Goal: Information Seeking & Learning: Learn about a topic

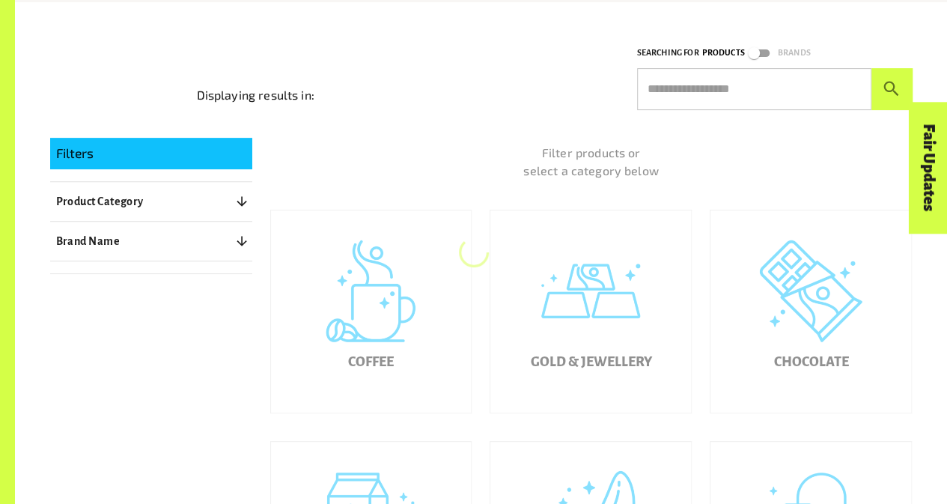
scroll to position [223, 0]
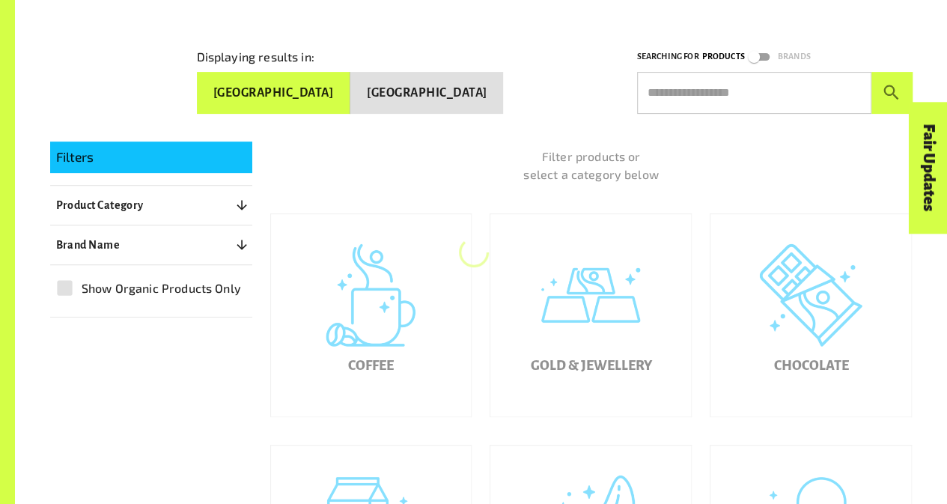
click at [103, 225] on hr at bounding box center [151, 225] width 202 height 1
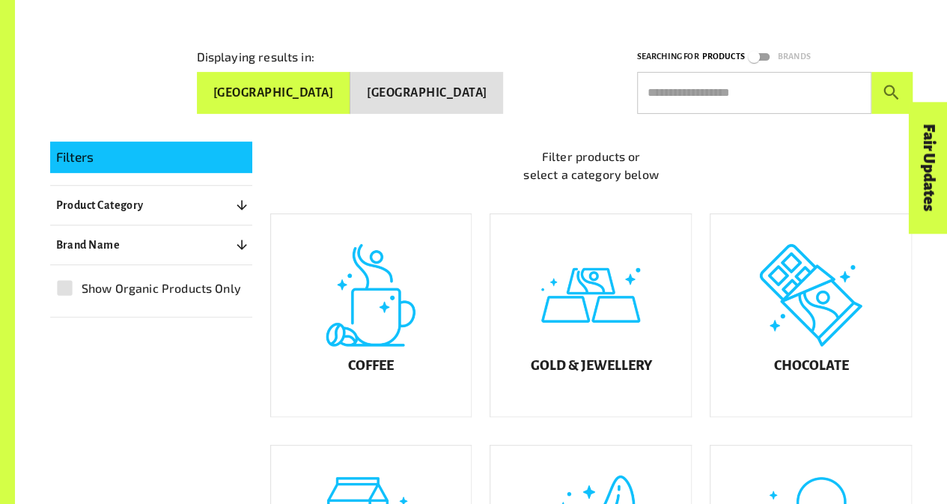
click at [184, 219] on div "Filters Product Category 0 ​ Coffee Gold & Jewellery Chocolate Juices & Cold Be…" at bounding box center [151, 230] width 202 height 177
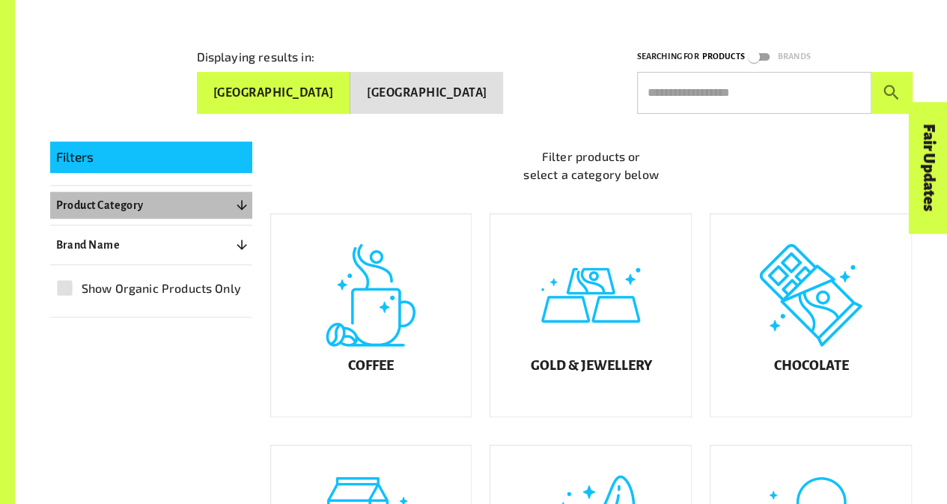
click at [237, 206] on icon "button" at bounding box center [241, 205] width 15 height 15
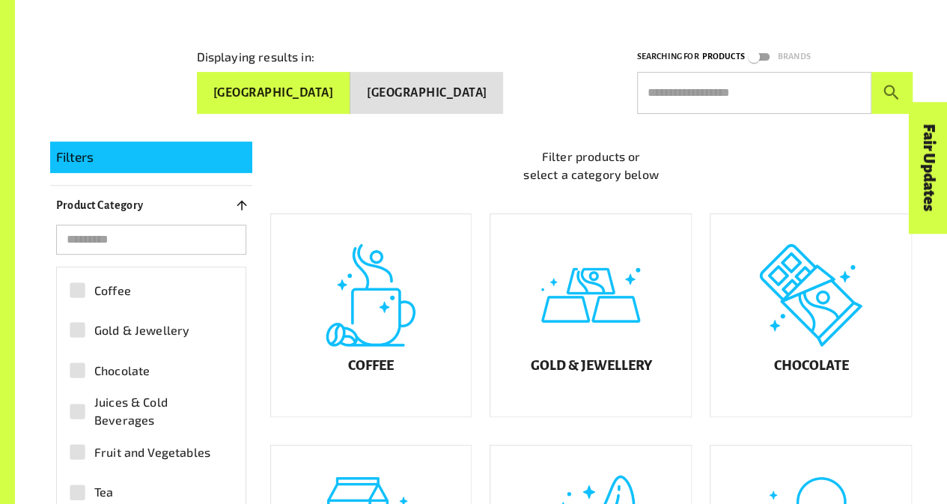
scroll to position [13, 0]
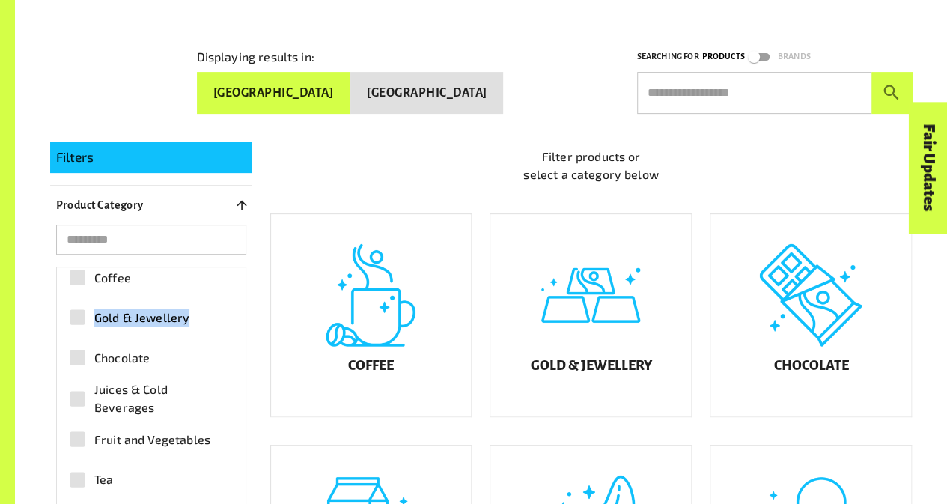
drag, startPoint x: 231, startPoint y: 312, endPoint x: 176, endPoint y: 270, distance: 69.5
click at [225, 279] on div "Coffee Gold & Jewellery Chocolate Juices & Cold Beverages Fruit and Vegetables …" at bounding box center [151, 462] width 189 height 414
click at [168, 275] on label "Coffee" at bounding box center [143, 278] width 165 height 34
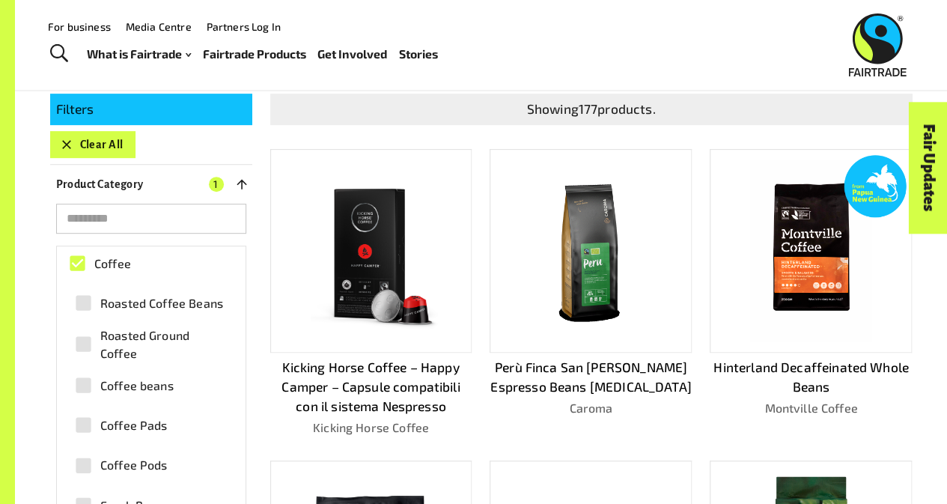
scroll to position [273, 0]
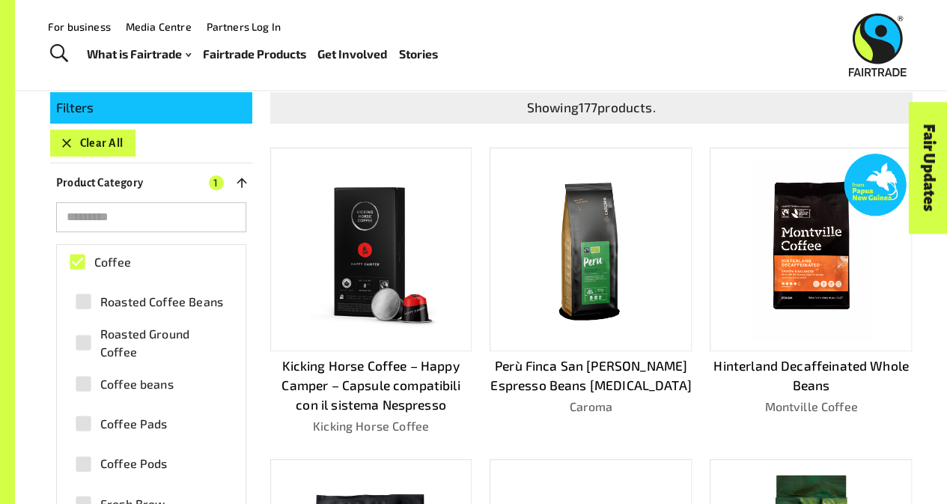
click at [346, 282] on img at bounding box center [371, 249] width 180 height 180
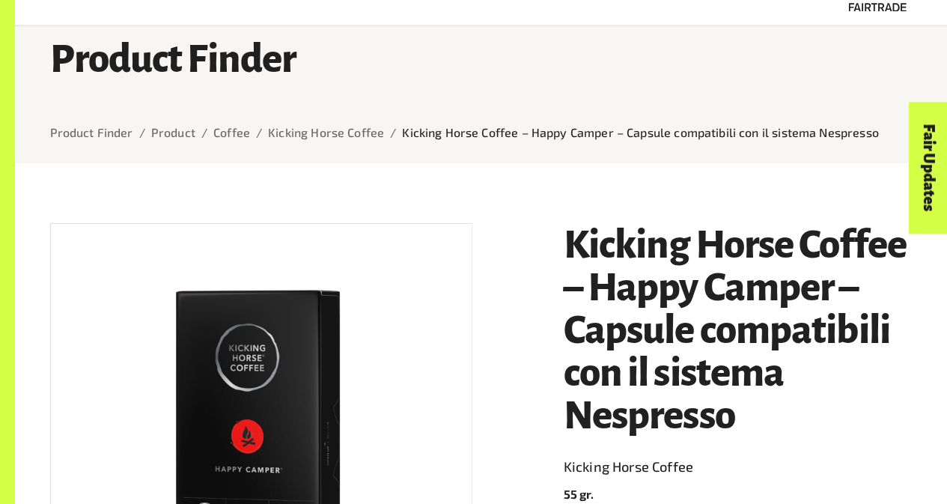
scroll to position [67, 0]
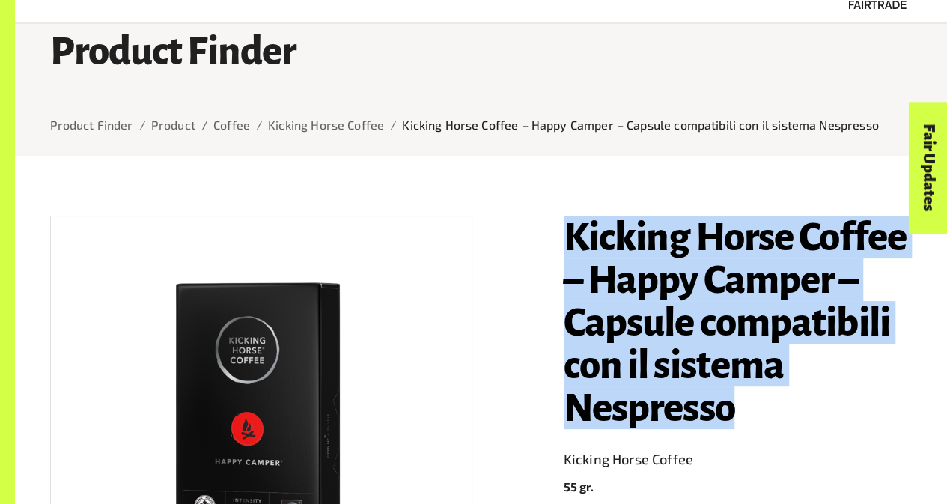
drag, startPoint x: 737, startPoint y: 425, endPoint x: 551, endPoint y: 242, distance: 260.5
copy h1 "Kicking Horse Coffee – Happy Camper – Capsule compatibili con il sistema Nespre…"
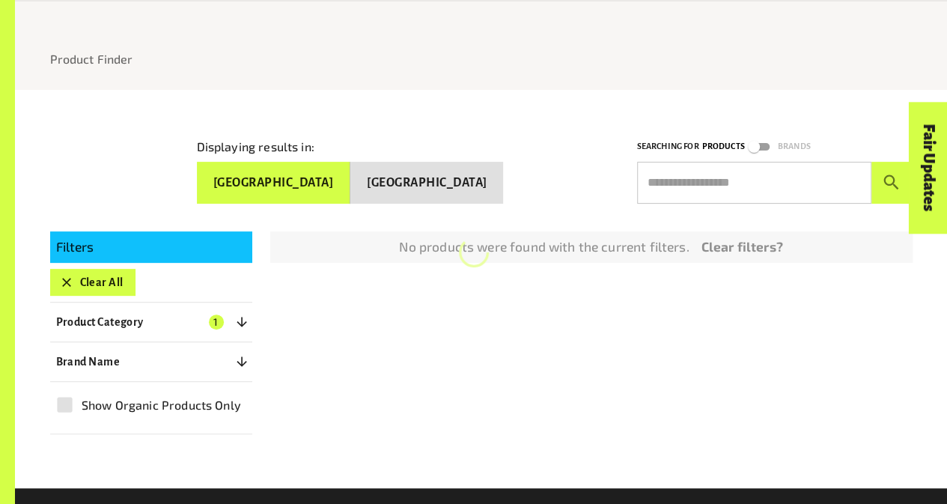
scroll to position [273, 0]
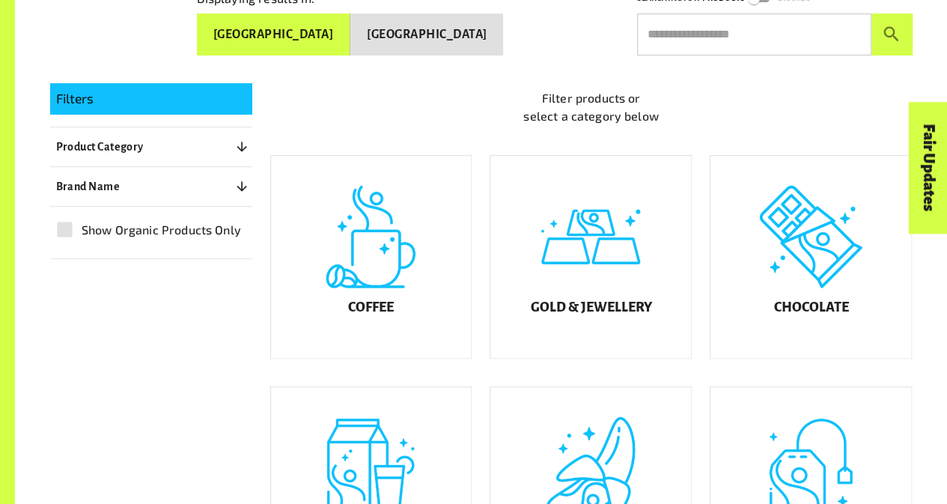
scroll to position [304, 0]
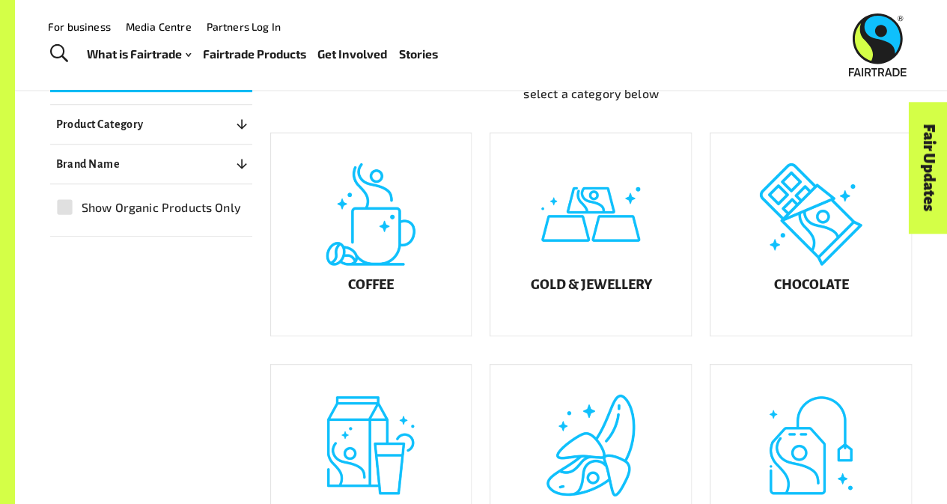
click at [106, 118] on p "Product Category" at bounding box center [100, 124] width 88 height 18
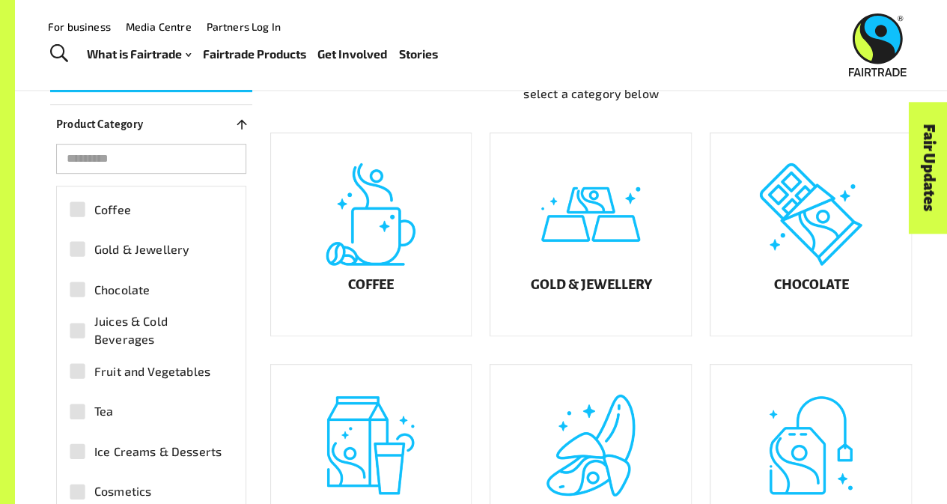
click at [130, 255] on label "Gold & Jewellery" at bounding box center [143, 249] width 165 height 34
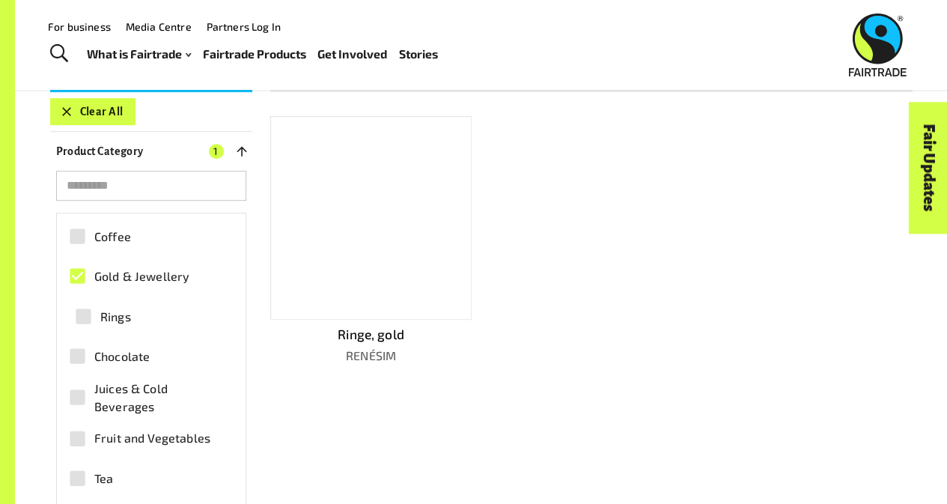
click at [362, 246] on div at bounding box center [371, 218] width 202 height 204
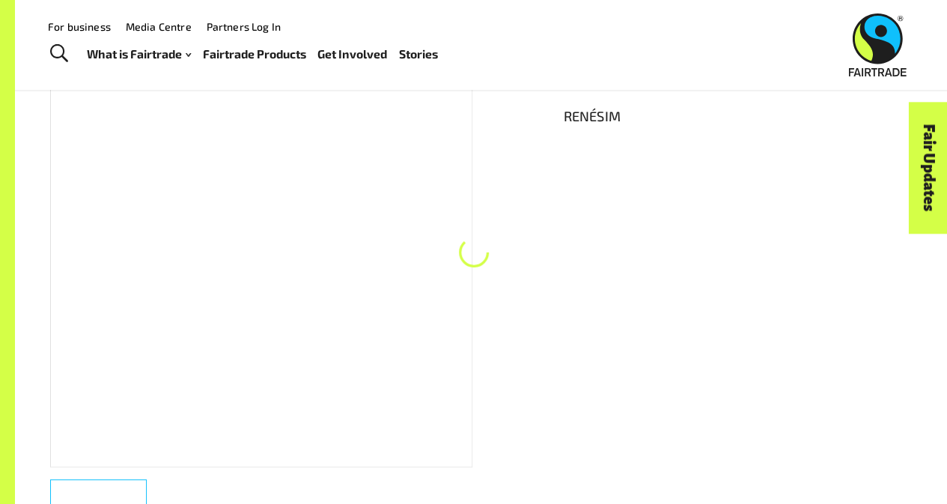
scroll to position [227, 0]
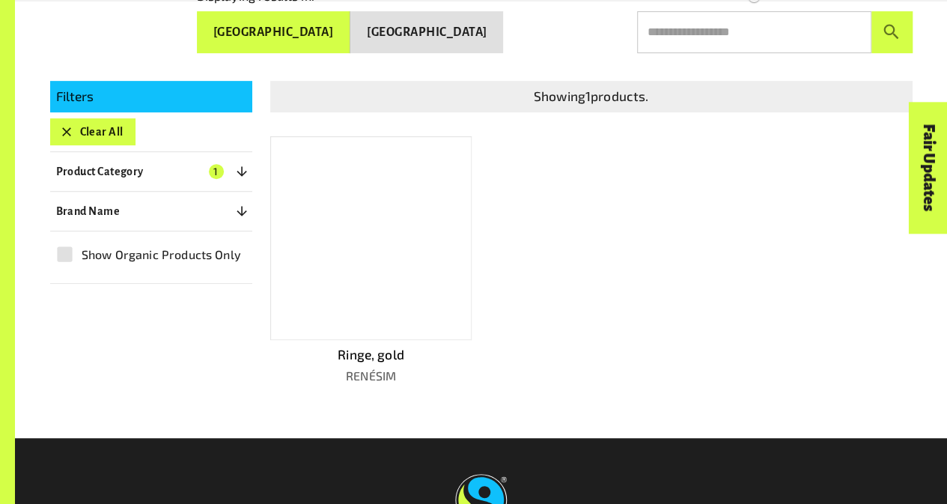
scroll to position [304, 0]
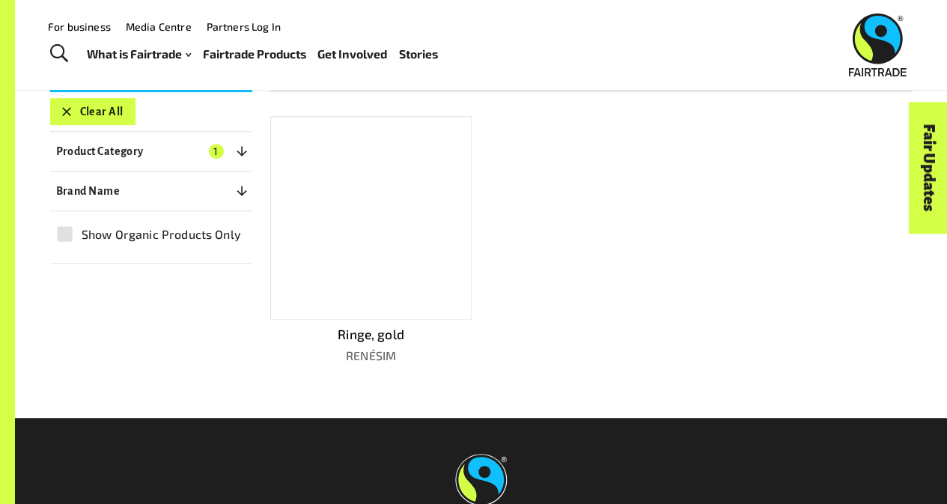
click at [104, 108] on button "Clear All" at bounding box center [92, 111] width 85 height 27
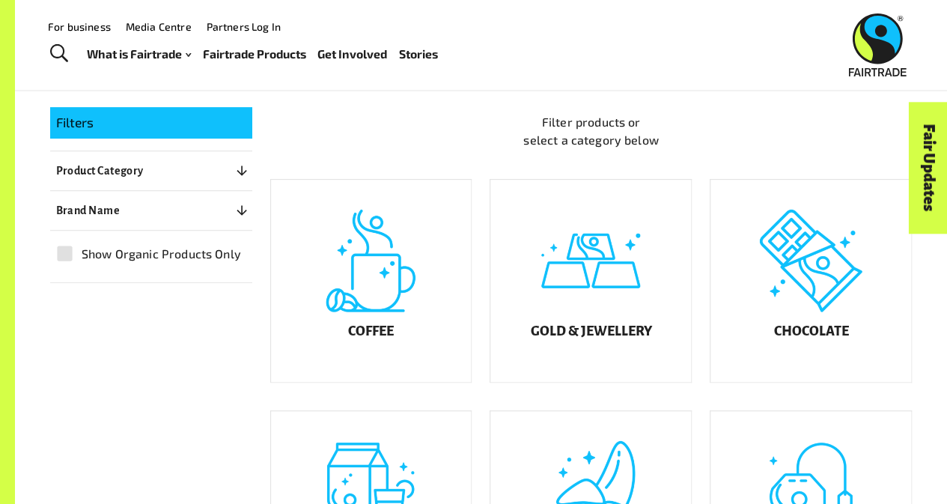
scroll to position [227, 0]
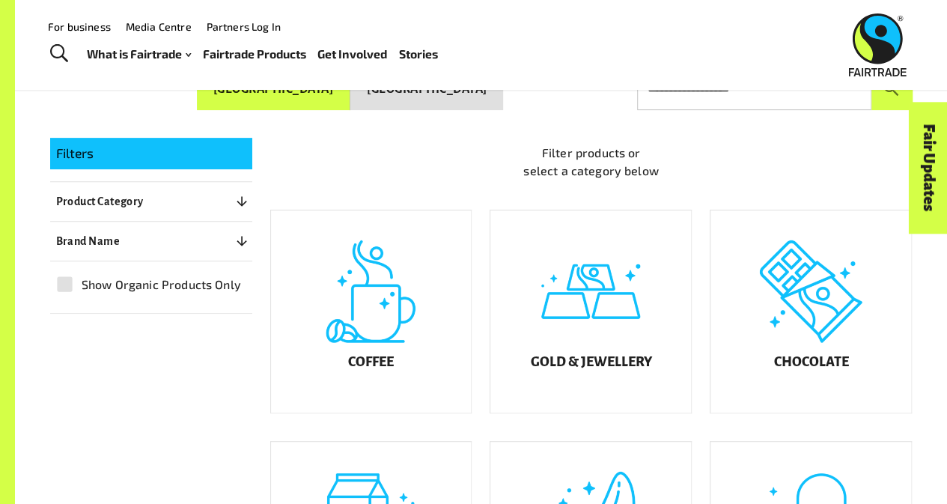
click at [101, 206] on p "Product Category" at bounding box center [100, 201] width 88 height 18
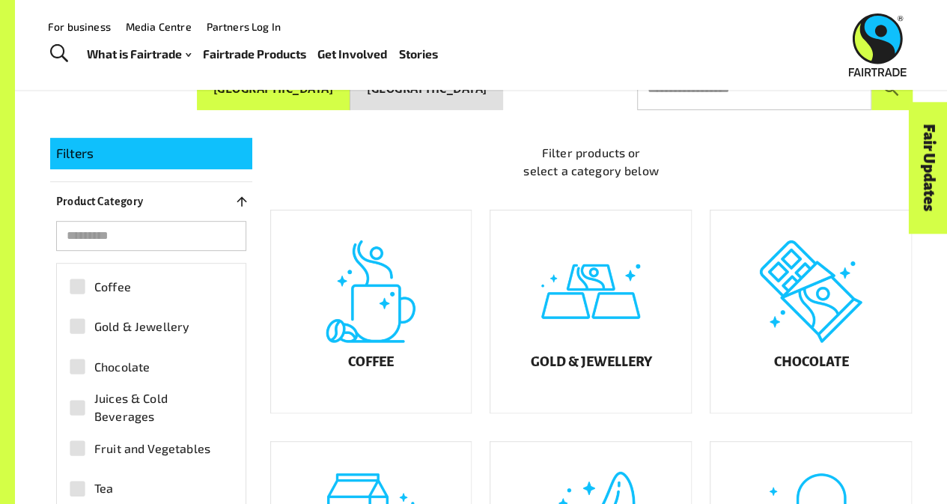
click at [190, 369] on label "Chocolate" at bounding box center [143, 367] width 165 height 34
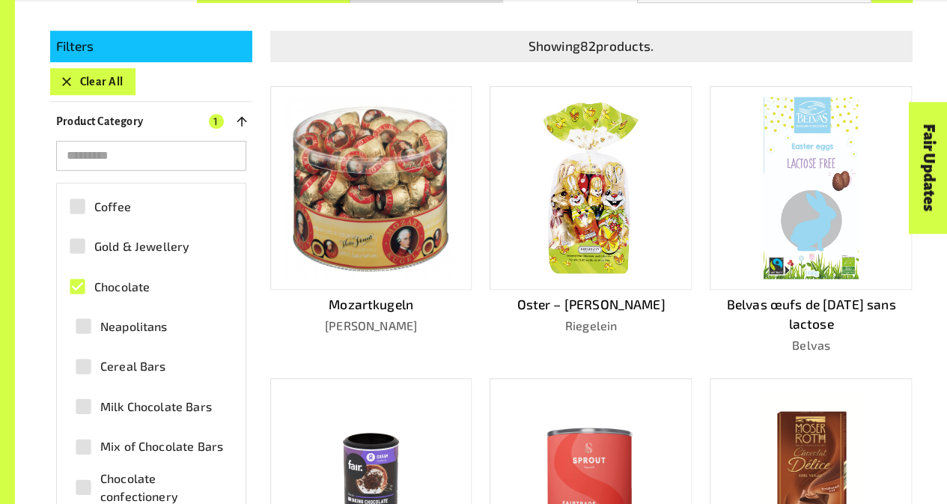
scroll to position [332, 0]
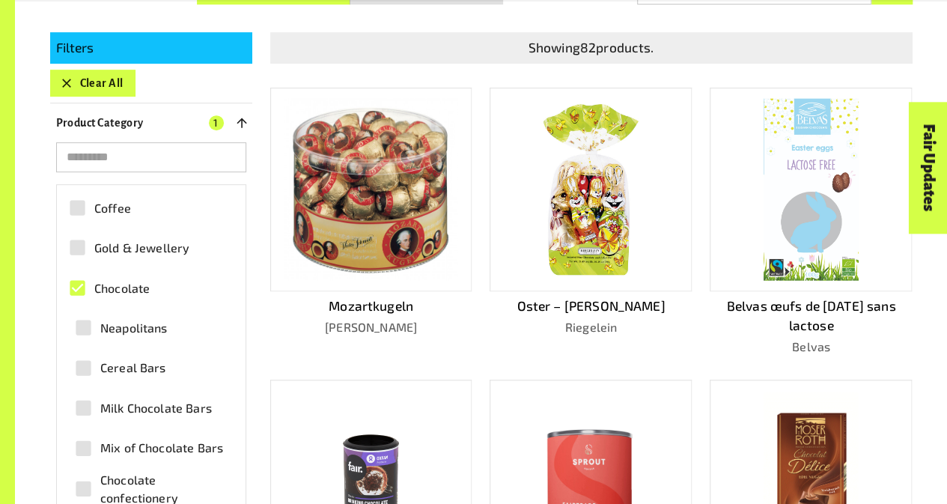
click at [404, 416] on div at bounding box center [371, 482] width 202 height 204
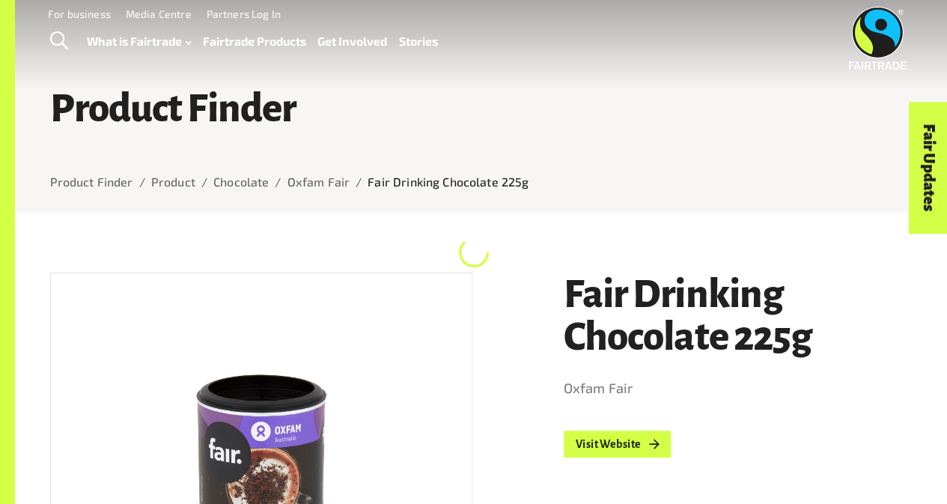
scroll to position [25, 0]
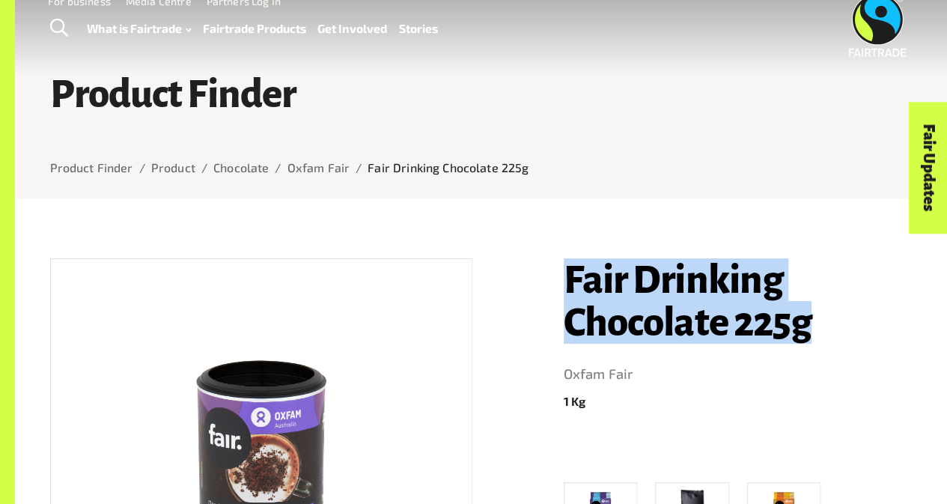
drag, startPoint x: 821, startPoint y: 333, endPoint x: 545, endPoint y: 280, distance: 280.6
copy h1 "Fair Drinking Chocolate 225g"
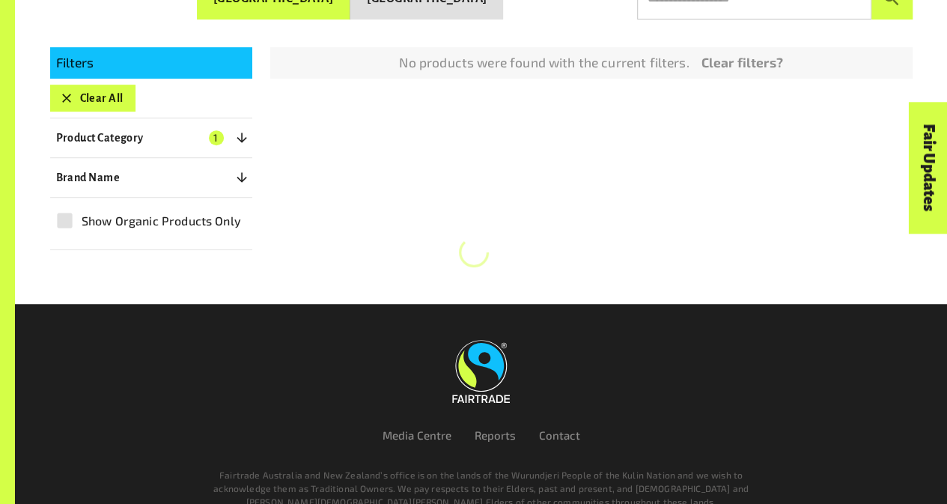
scroll to position [332, 0]
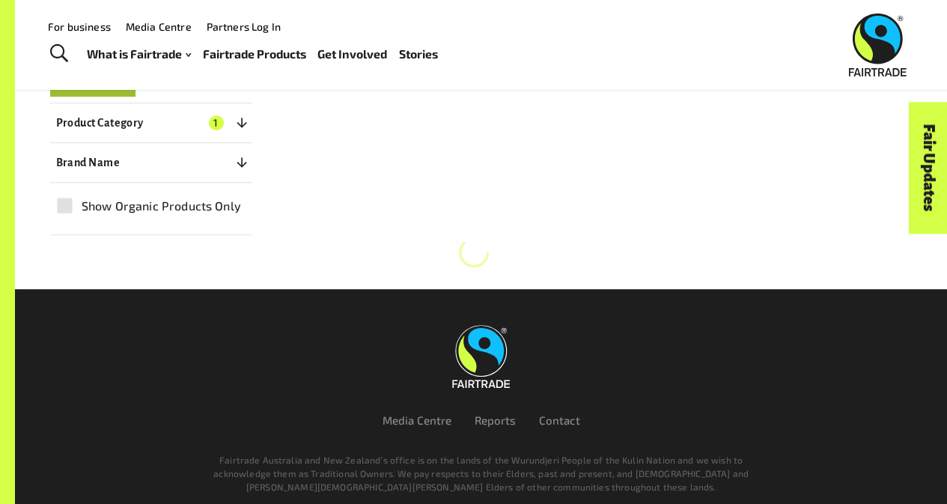
click at [105, 92] on button "Clear All" at bounding box center [92, 83] width 85 height 27
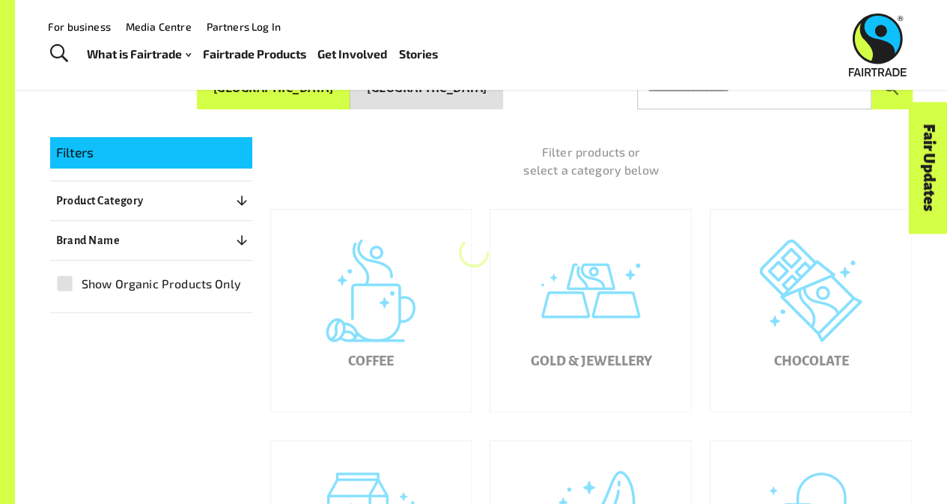
scroll to position [227, 0]
click at [222, 198] on button "Product Category 0" at bounding box center [151, 201] width 202 height 27
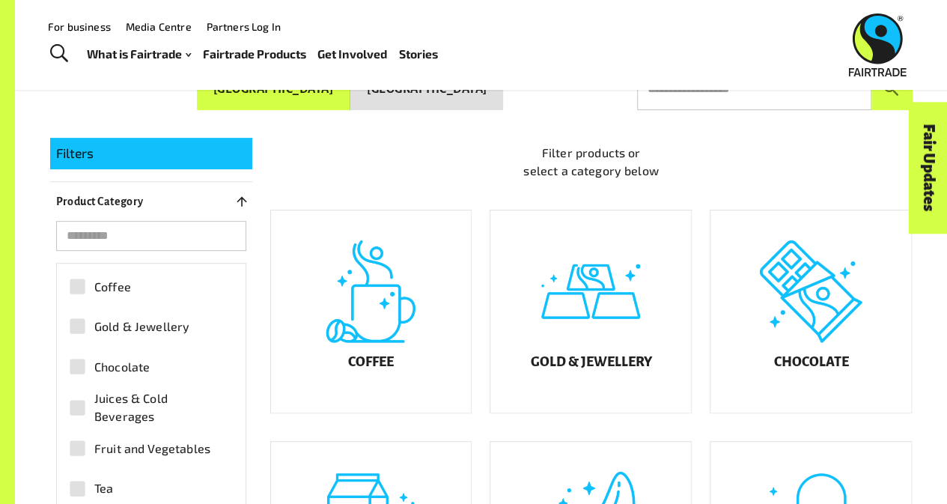
click at [127, 412] on span "Juices & Cold Beverages" at bounding box center [159, 407] width 131 height 36
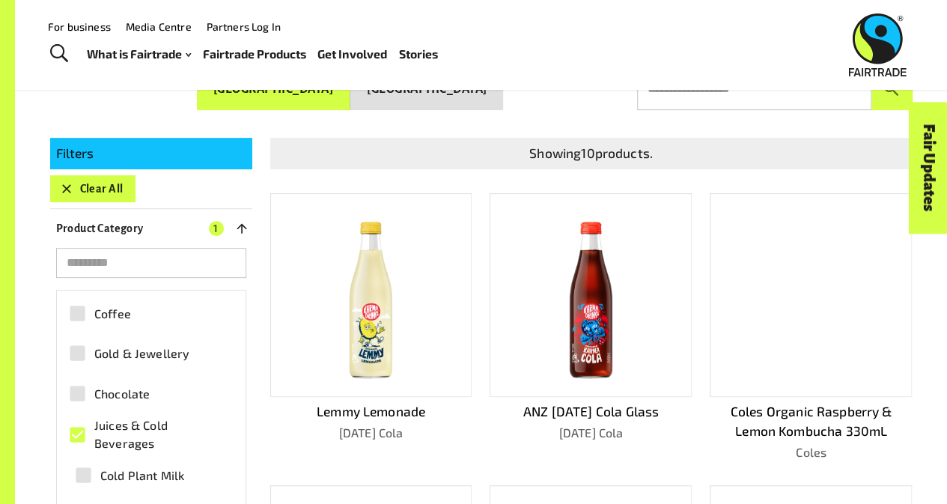
click at [423, 347] on div at bounding box center [371, 295] width 202 height 204
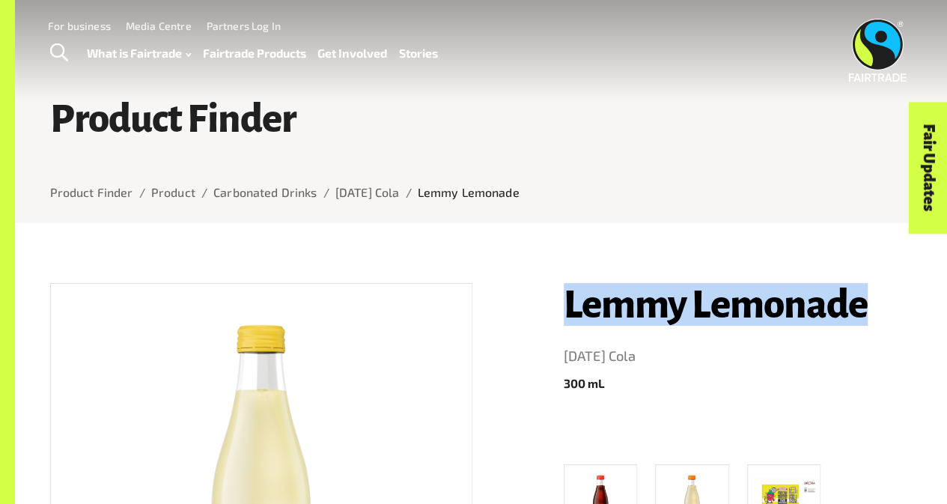
drag, startPoint x: 892, startPoint y: 319, endPoint x: 562, endPoint y: 294, distance: 331.9
copy h1 "Lemmy Lemonade"
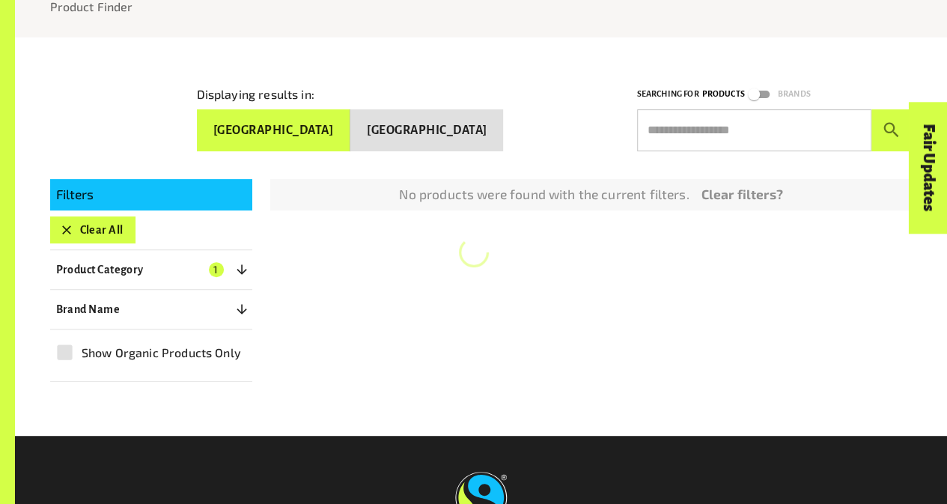
scroll to position [227, 0]
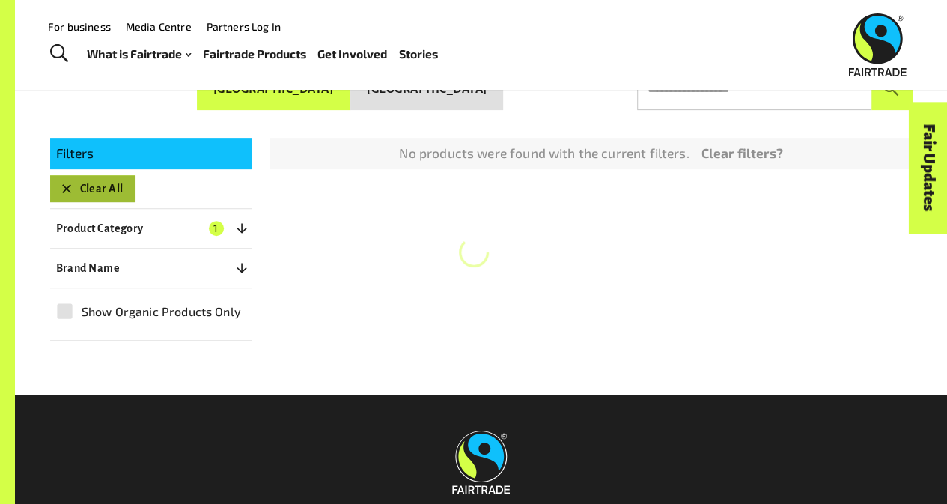
click at [67, 176] on button "Clear All" at bounding box center [92, 188] width 85 height 27
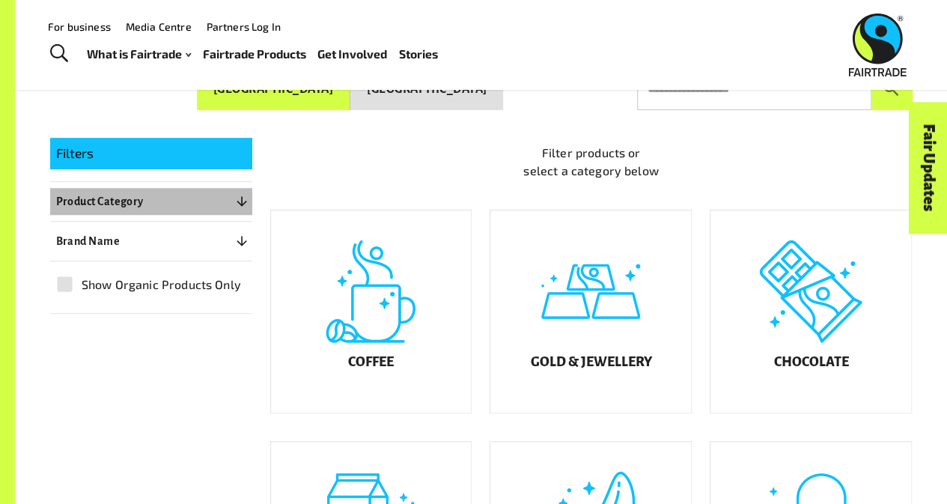
click at [250, 201] on button "Product Category 0" at bounding box center [151, 201] width 202 height 27
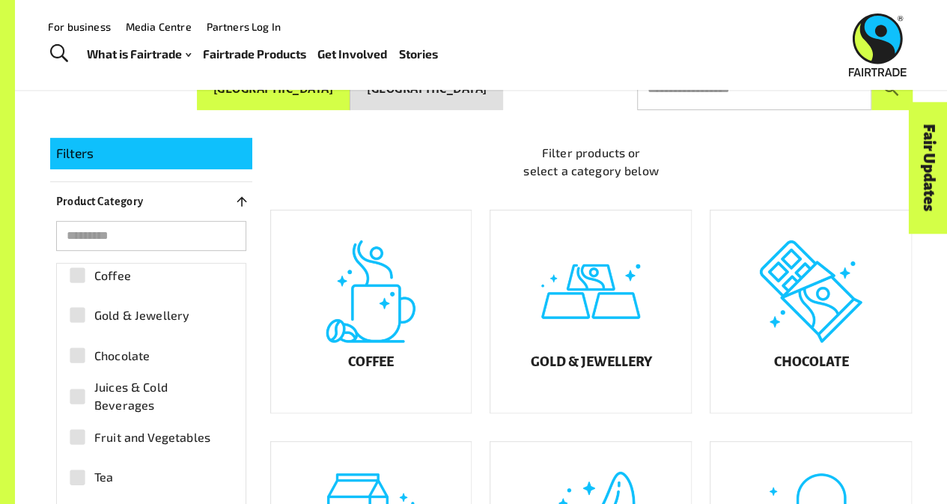
scroll to position [13, 0]
click at [142, 431] on span "Fruit and Vegetables" at bounding box center [152, 436] width 116 height 18
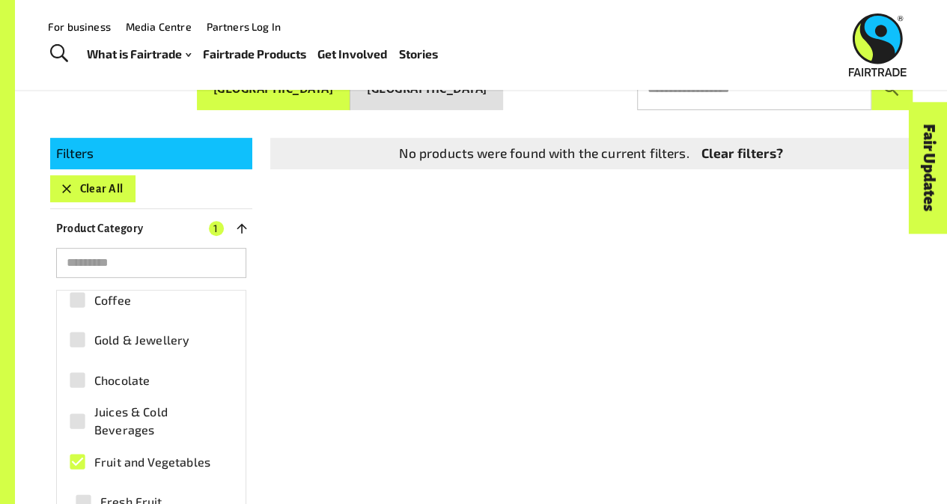
click at [121, 471] on label "Fruit and Vegetables" at bounding box center [143, 462] width 165 height 34
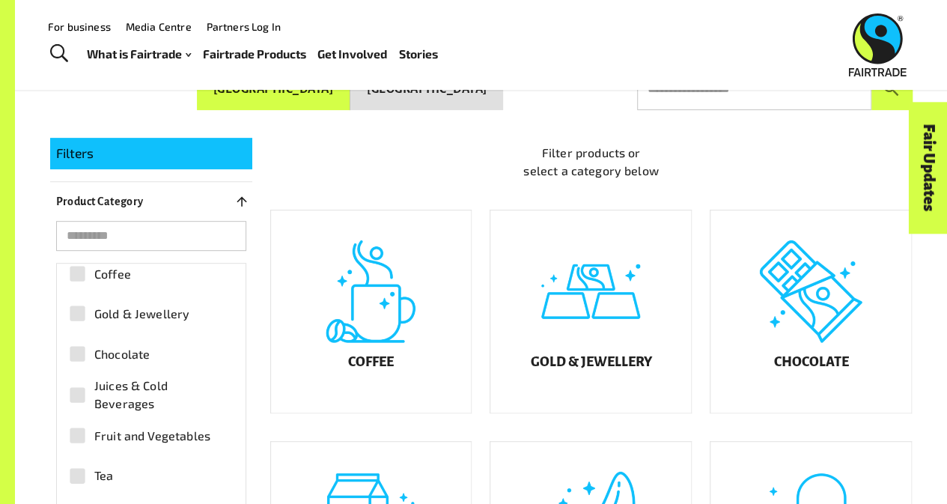
click at [151, 438] on span "Fruit and Vegetables" at bounding box center [152, 436] width 116 height 18
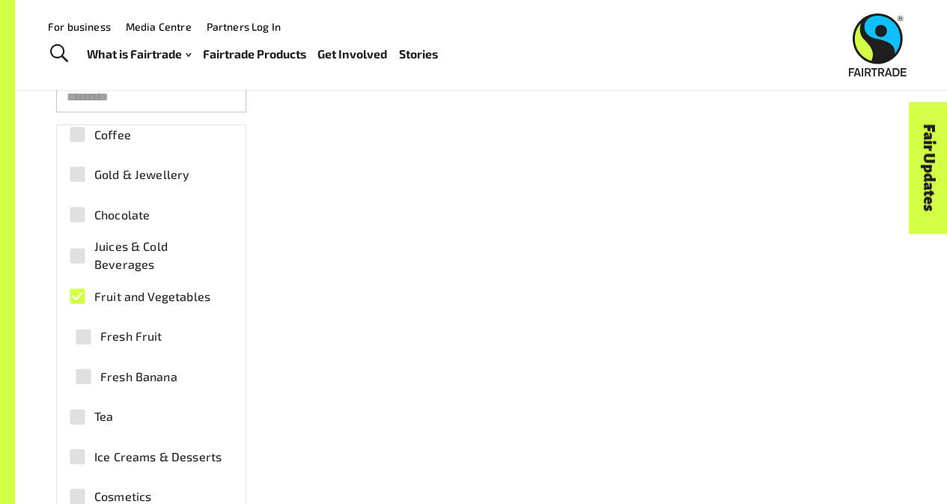
scroll to position [386, 0]
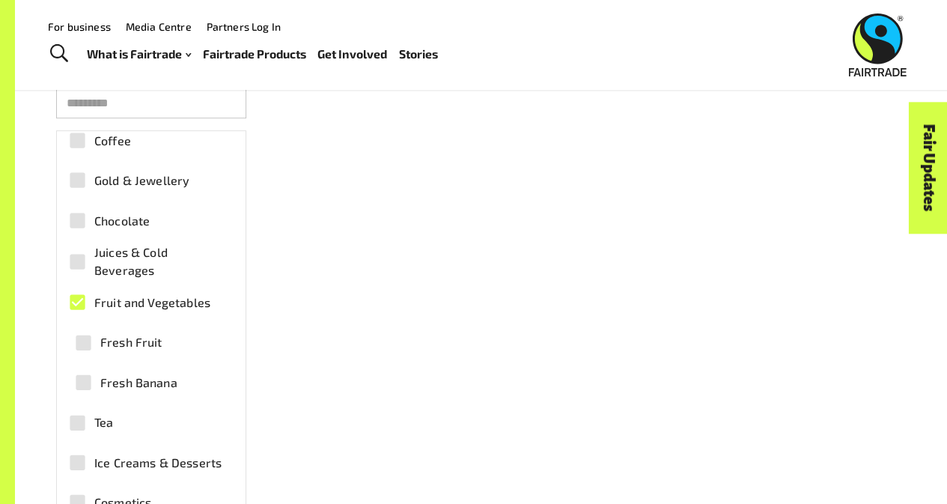
click at [143, 338] on span "Fresh Fruit" at bounding box center [131, 342] width 62 height 18
click at [136, 289] on label "Fruit and Vegetables" at bounding box center [143, 302] width 165 height 34
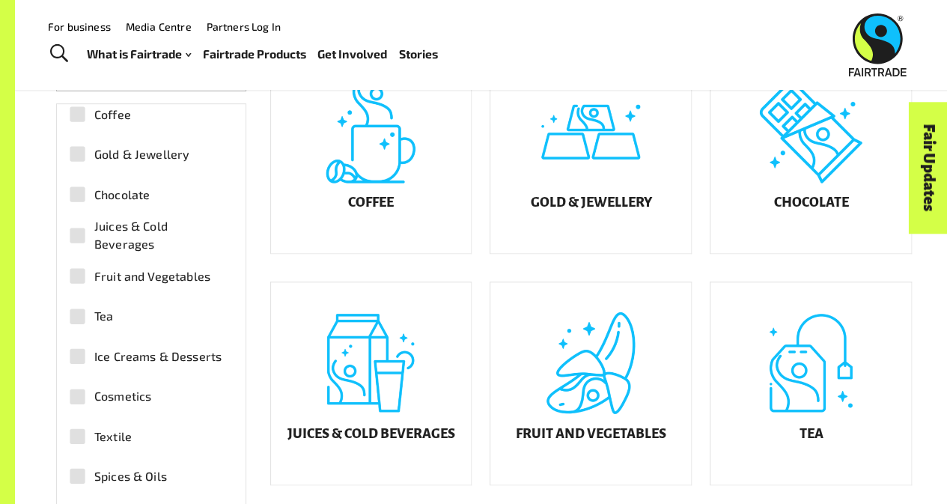
click at [184, 267] on span "Fruit and Vegetables" at bounding box center [152, 276] width 116 height 18
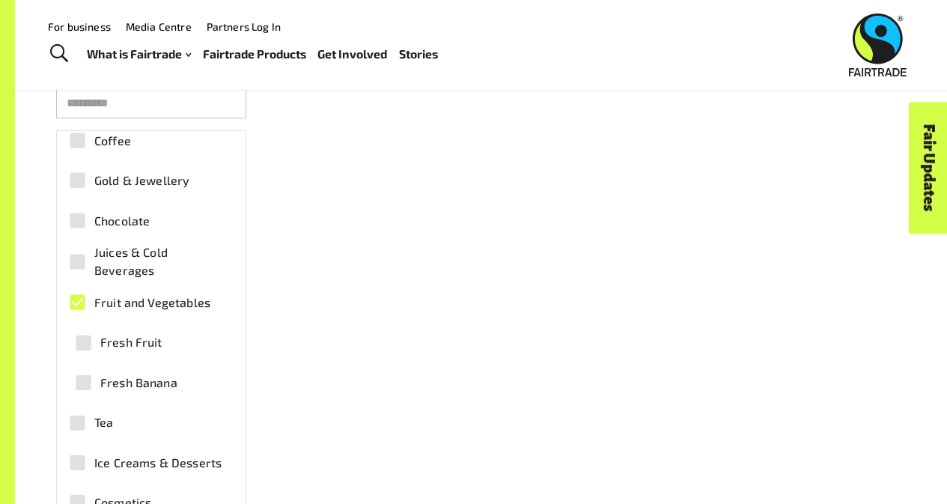
click at [177, 296] on span "Fruit and Vegetables" at bounding box center [152, 302] width 116 height 18
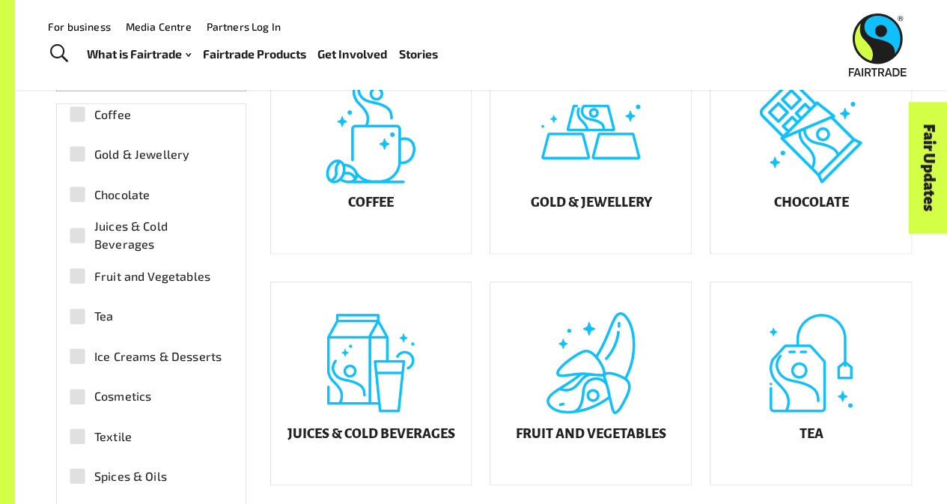
click at [107, 307] on span "Tea" at bounding box center [103, 316] width 19 height 18
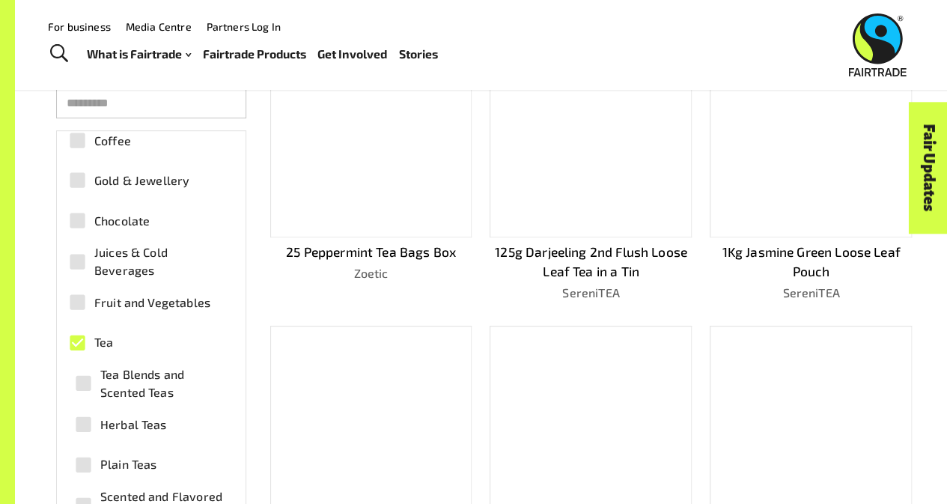
click at [645, 220] on div at bounding box center [591, 136] width 202 height 204
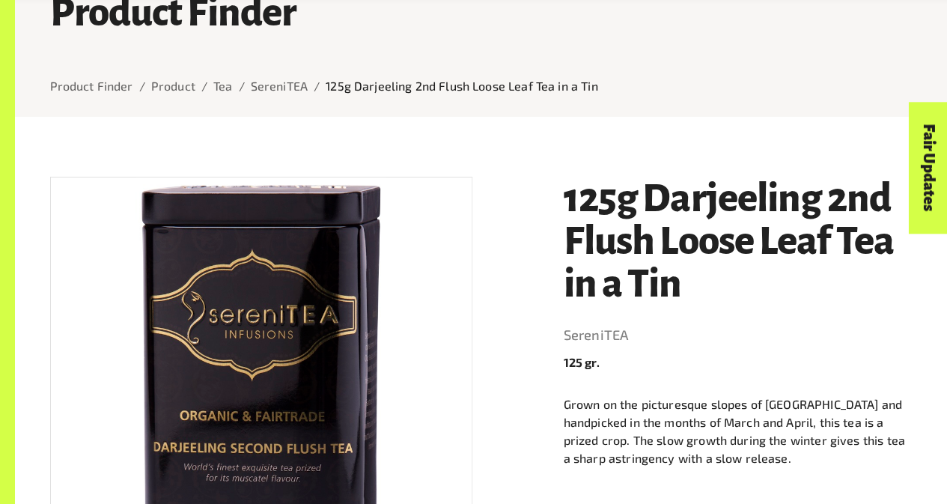
scroll to position [109, 0]
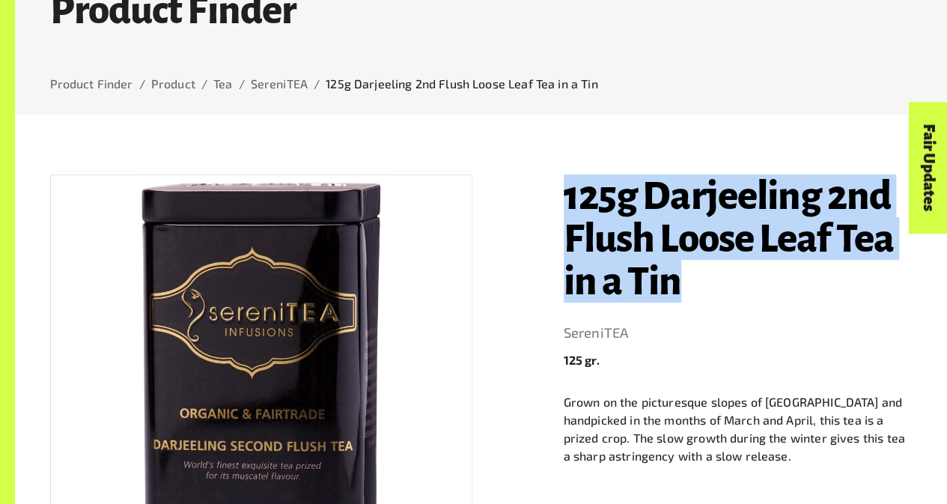
drag, startPoint x: 677, startPoint y: 288, endPoint x: 565, endPoint y: 210, distance: 136.2
click at [565, 210] on h1 "125g Darjeeling 2nd Flush Loose Leaf Tea in a Tin" at bounding box center [738, 238] width 349 height 128
copy h1 "125g Darjeeling 2nd Flush Loose Leaf Tea in a Tin"
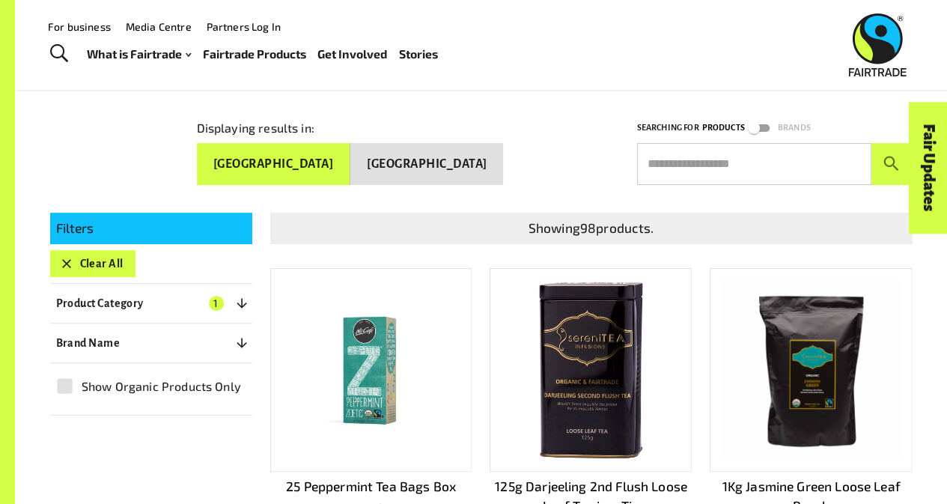
scroll to position [145, 0]
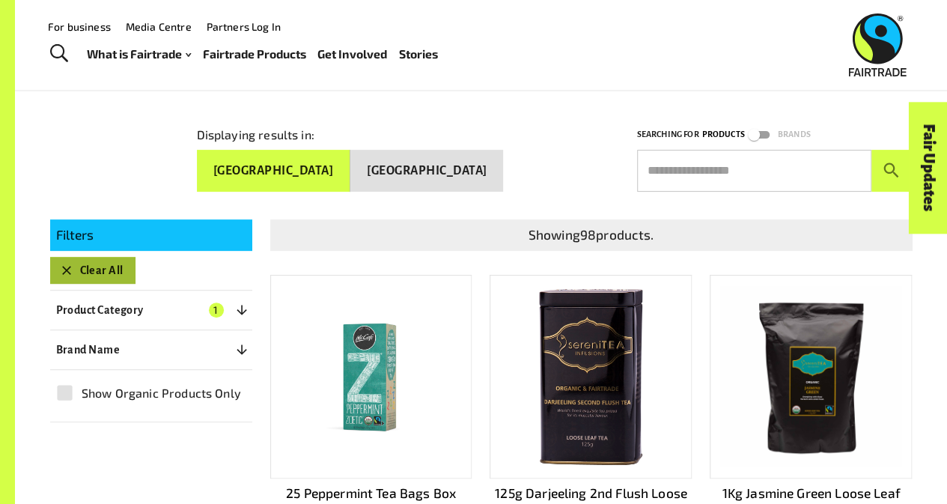
click at [101, 271] on button "Clear All" at bounding box center [92, 270] width 85 height 27
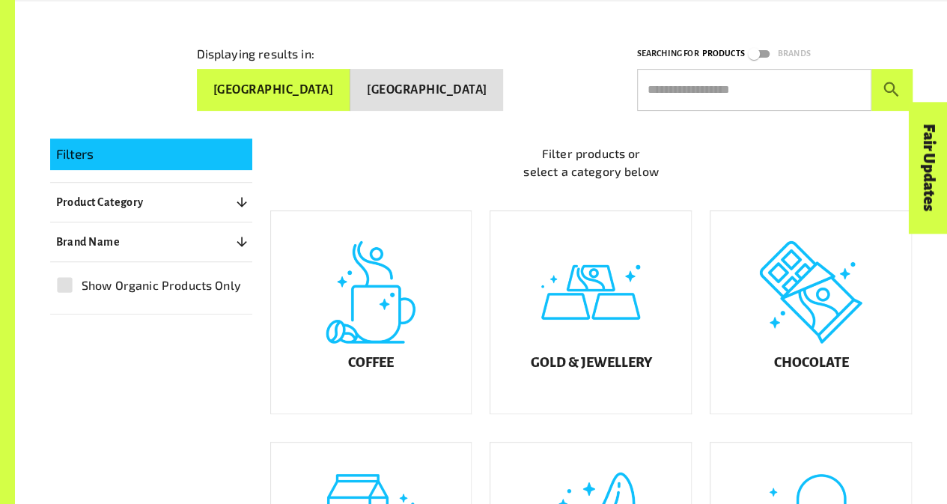
scroll to position [227, 0]
click at [195, 190] on button "Product Category 0" at bounding box center [151, 201] width 202 height 27
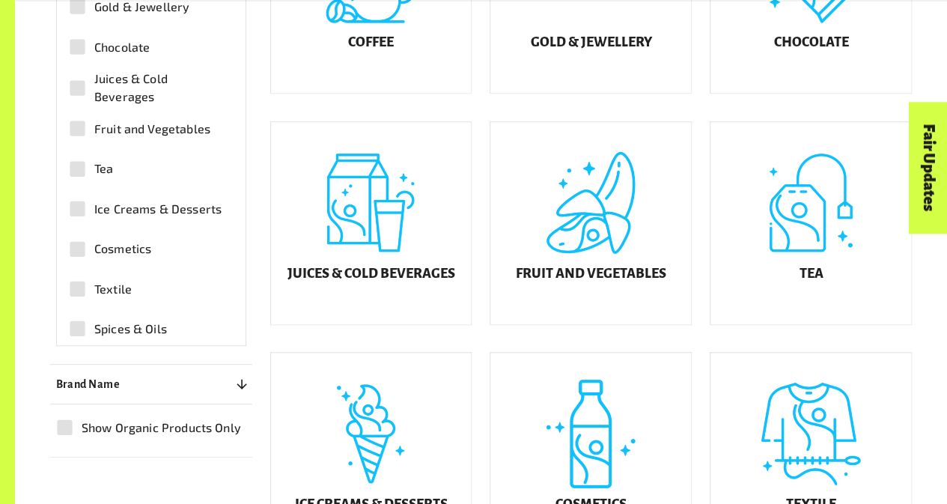
scroll to position [545, 0]
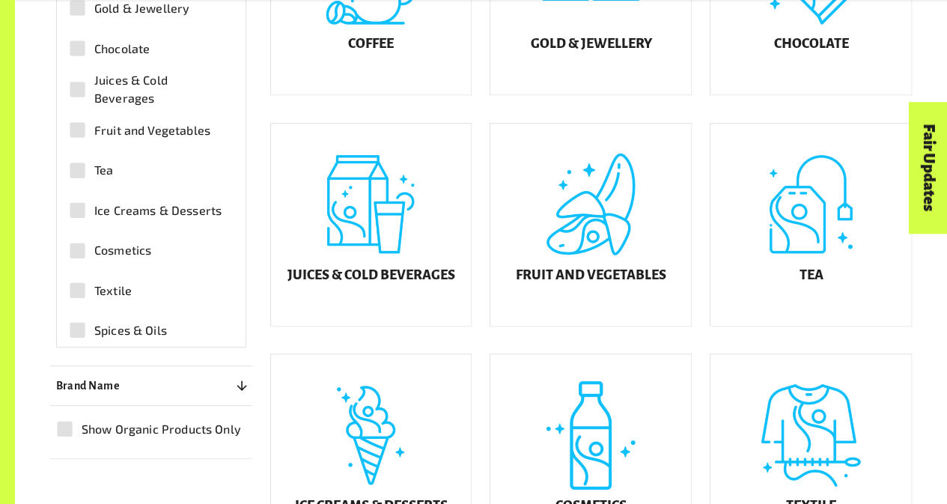
click at [138, 205] on span "Ice Creams & Desserts" at bounding box center [157, 210] width 127 height 18
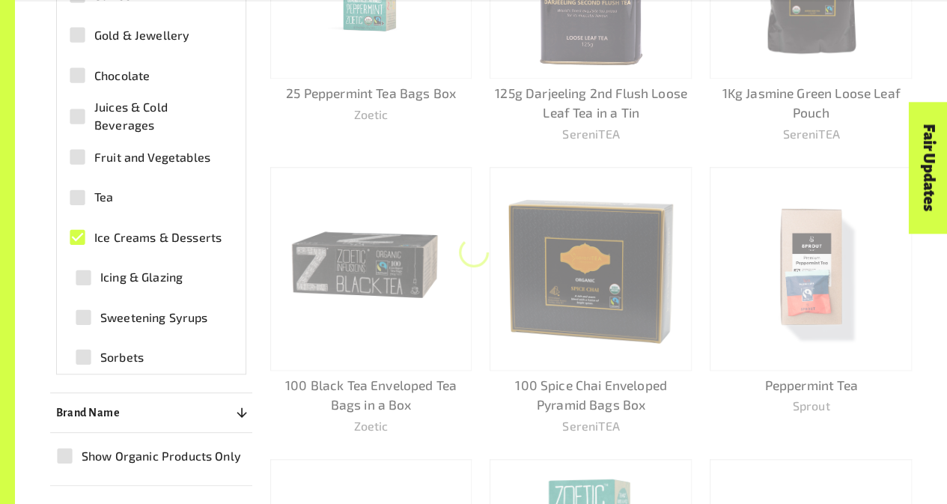
scroll to position [572, 0]
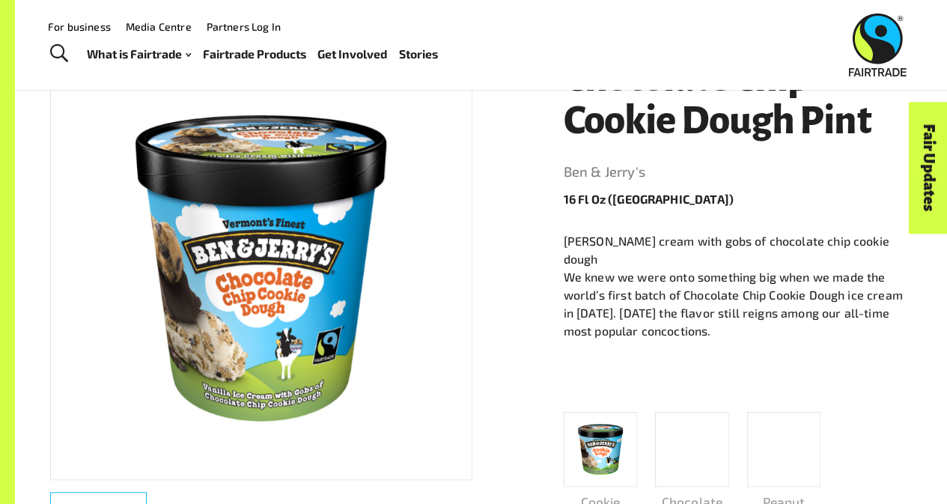
scroll to position [61, 0]
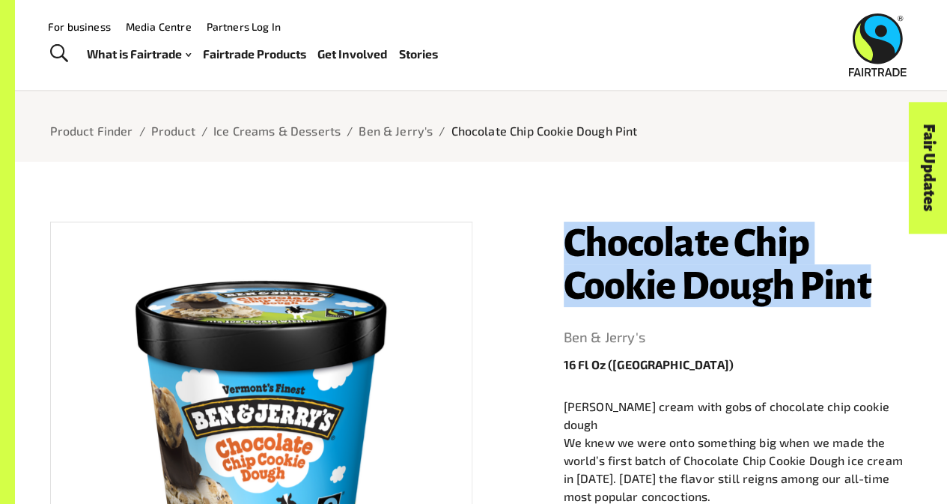
drag, startPoint x: 886, startPoint y: 302, endPoint x: 562, endPoint y: 246, distance: 328.9
copy h1 "Chocolate Chip Cookie Dough Pint"
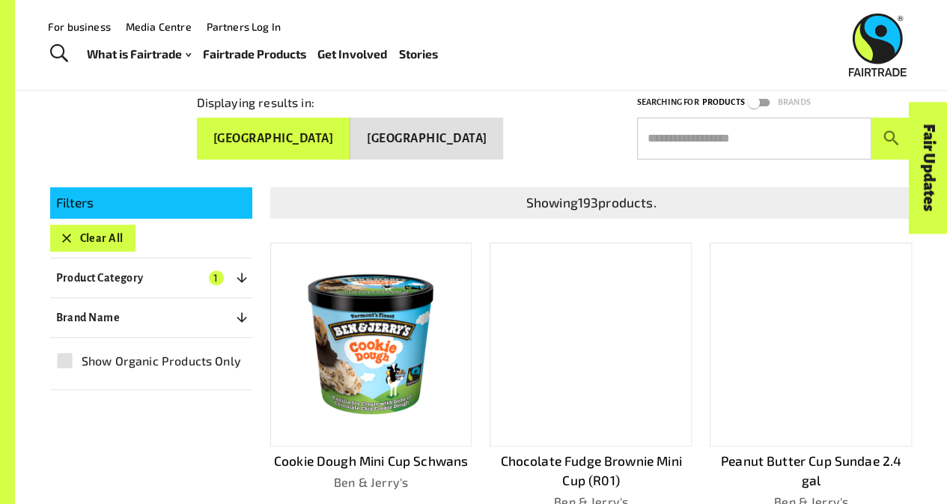
scroll to position [180, 0]
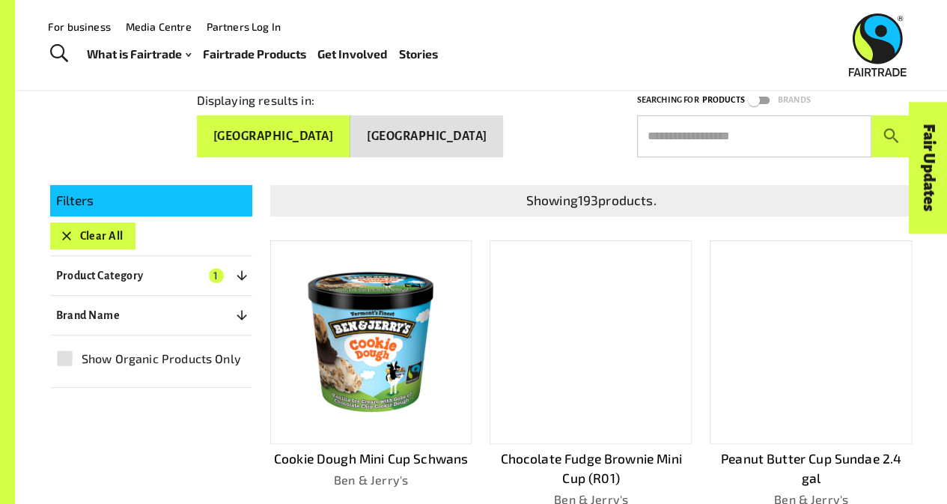
click at [94, 234] on button "Clear All" at bounding box center [92, 235] width 85 height 27
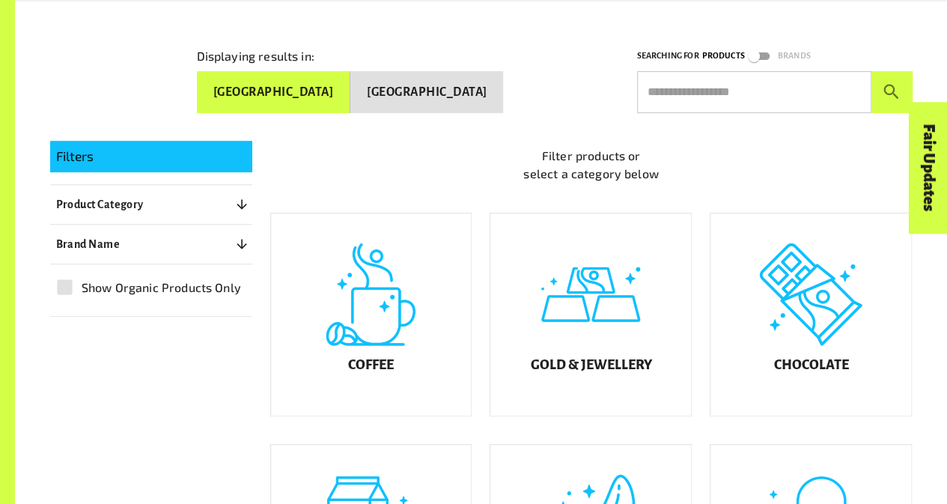
scroll to position [227, 0]
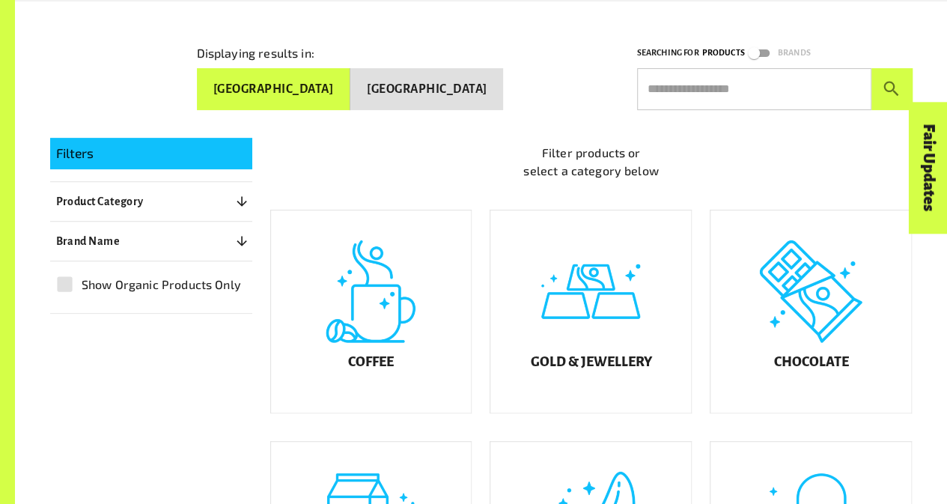
click at [149, 210] on button "Product Category 0" at bounding box center [151, 201] width 202 height 27
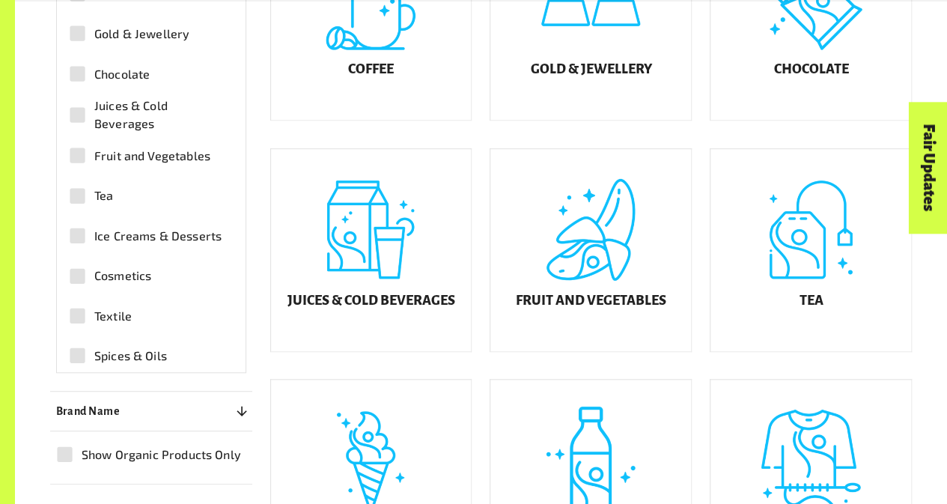
scroll to position [532, 0]
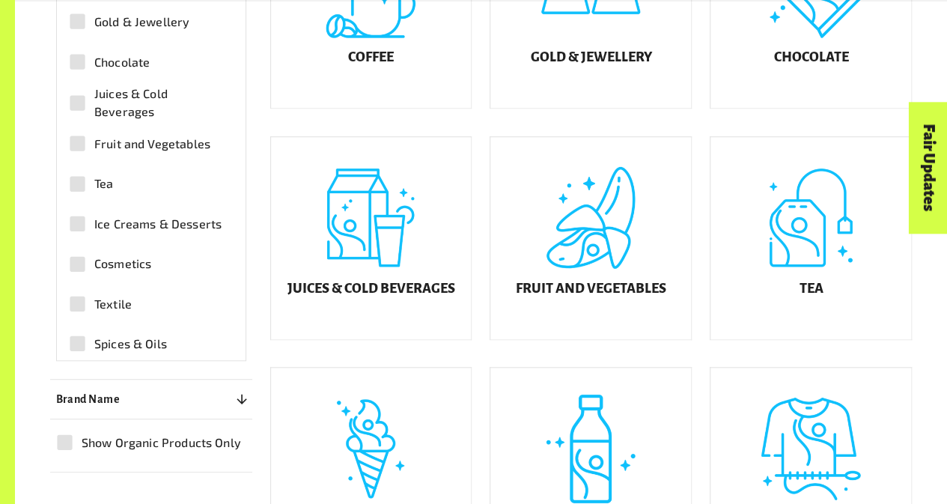
click at [110, 347] on span "Spices & Oils" at bounding box center [130, 344] width 73 height 18
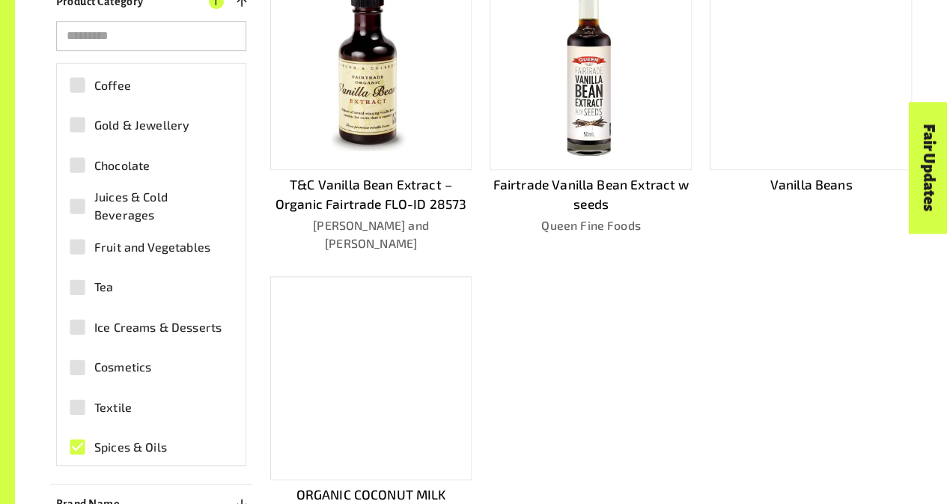
scroll to position [451, 0]
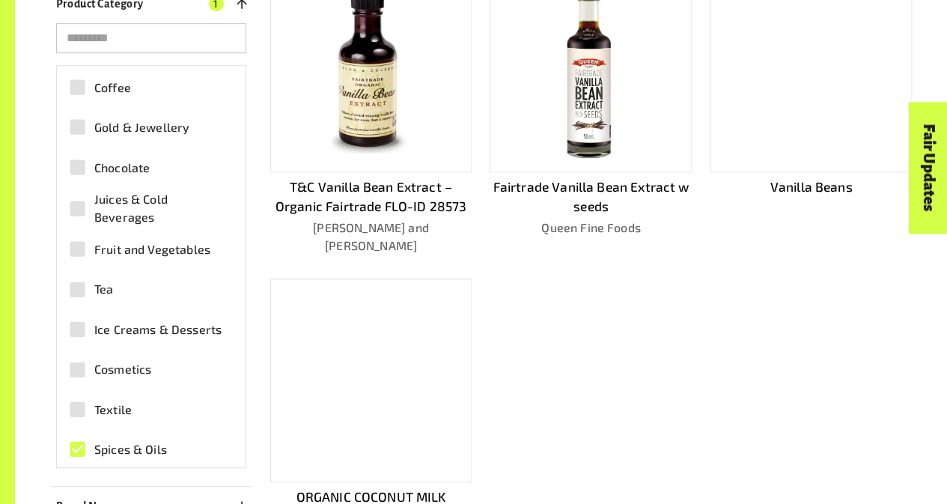
click at [576, 170] on div "Fairtrade Vanilla Bean Extract w seeds Queen Fine Foods" at bounding box center [591, 112] width 202 height 286
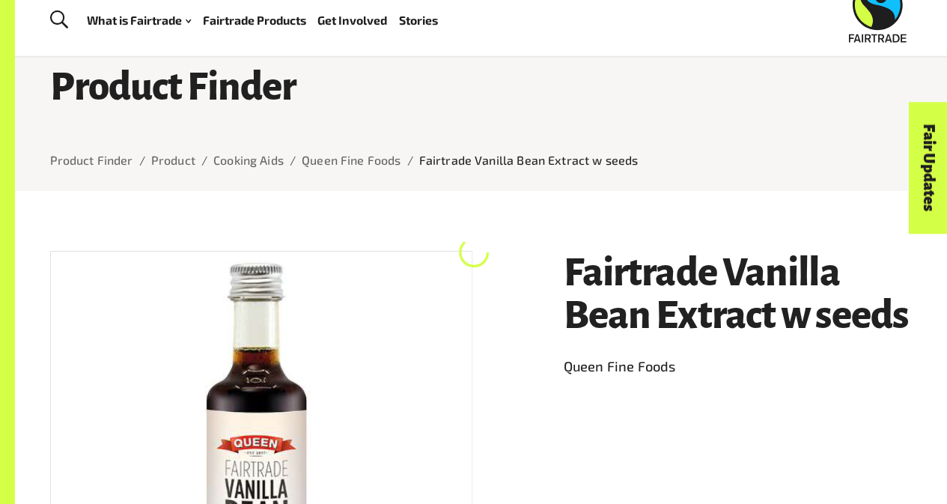
scroll to position [34, 0]
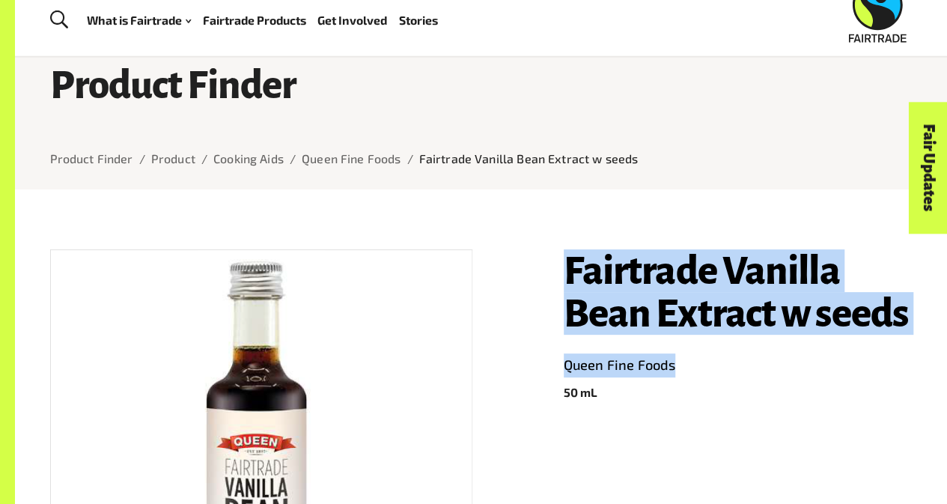
drag, startPoint x: 554, startPoint y: 267, endPoint x: 934, endPoint y: 350, distance: 389.3
copy header "Fairtrade Vanilla Bean Extract w seeds Queen Fine Foods"
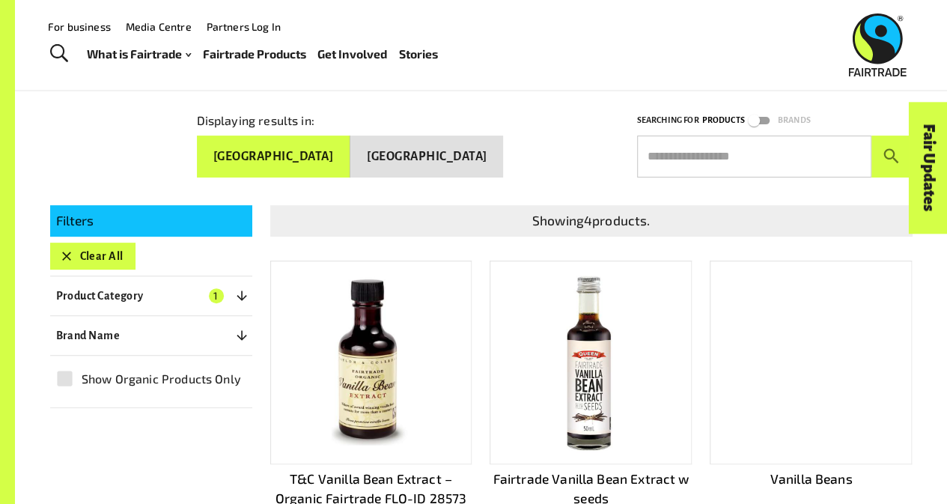
scroll to position [147, 0]
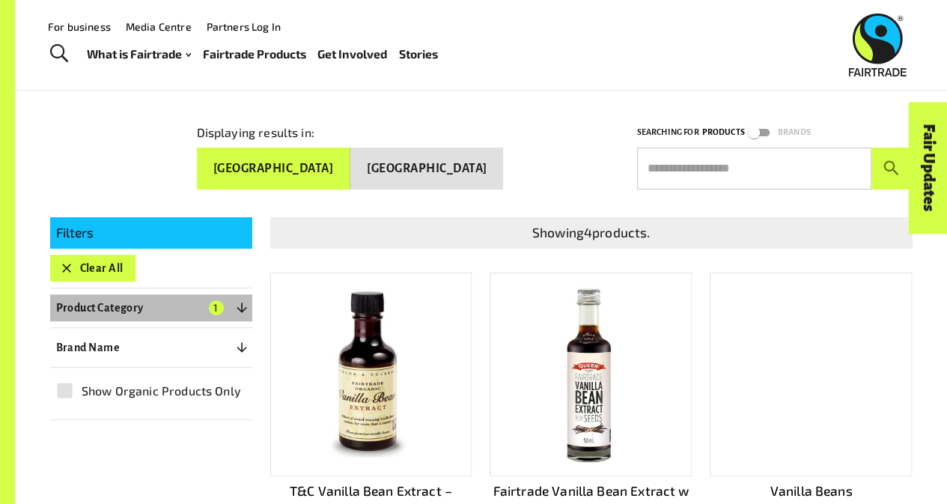
click at [246, 305] on icon "button" at bounding box center [241, 307] width 15 height 15
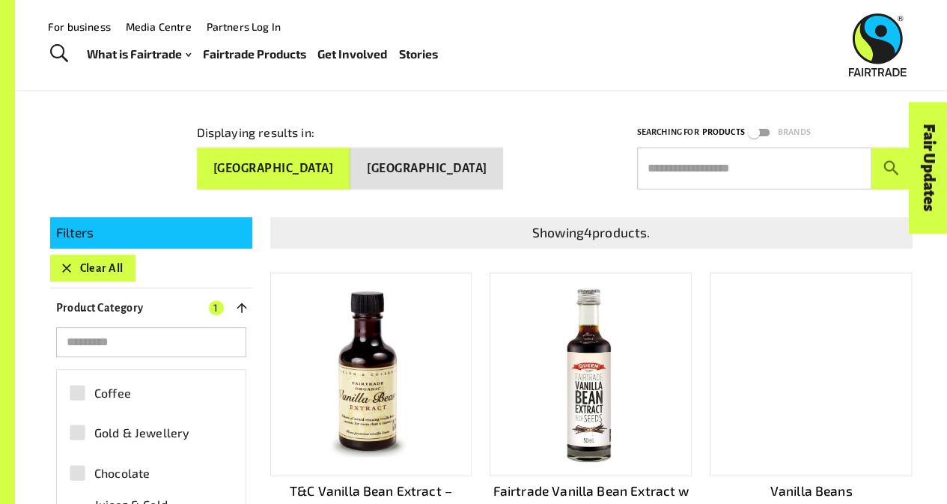
click at [130, 390] on label "Coffee" at bounding box center [143, 393] width 165 height 34
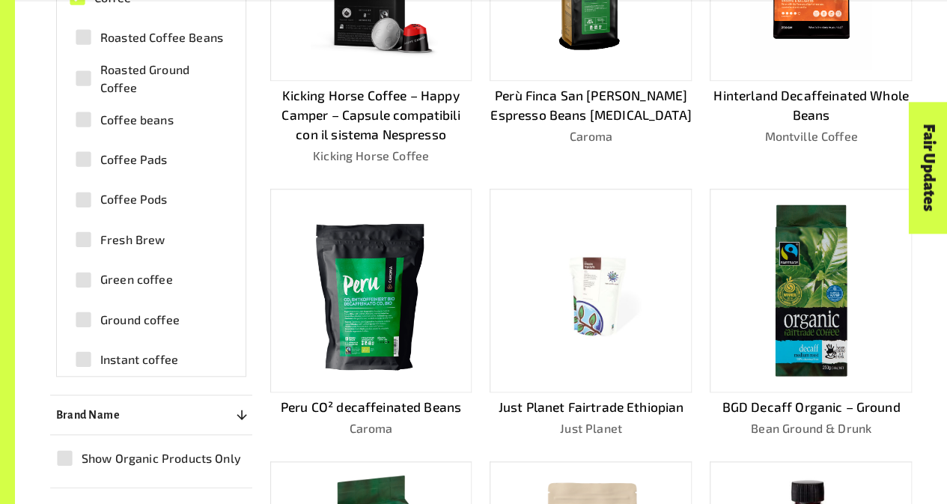
scroll to position [524, 0]
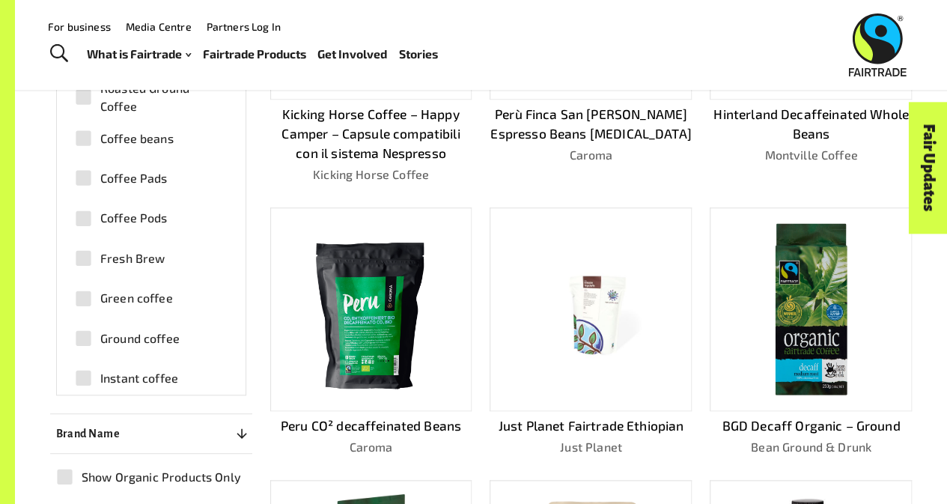
click at [803, 351] on img at bounding box center [811, 309] width 180 height 180
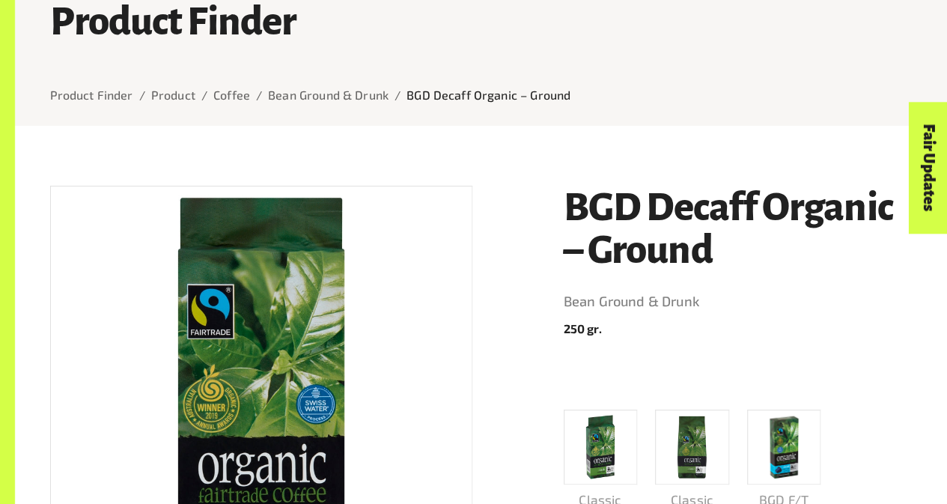
scroll to position [102, 0]
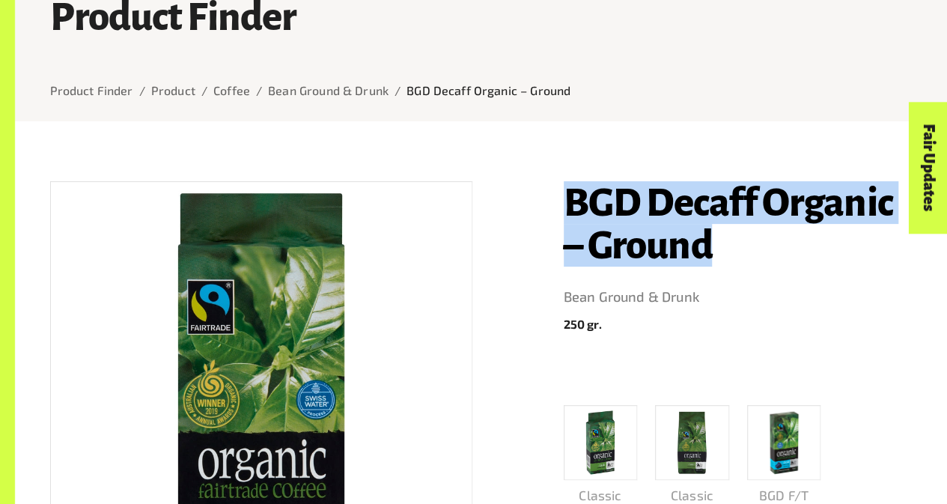
drag, startPoint x: 757, startPoint y: 260, endPoint x: 554, endPoint y: 187, distance: 215.5
click at [554, 187] on div "BGD Decaff Organic – Ground Bean Ground & Drunk 250 gr. Classic Organic – Groun…" at bounding box center [729, 445] width 367 height 564
copy h1 "BGD Decaff Organic – Ground"
